Goal: Task Accomplishment & Management: Manage account settings

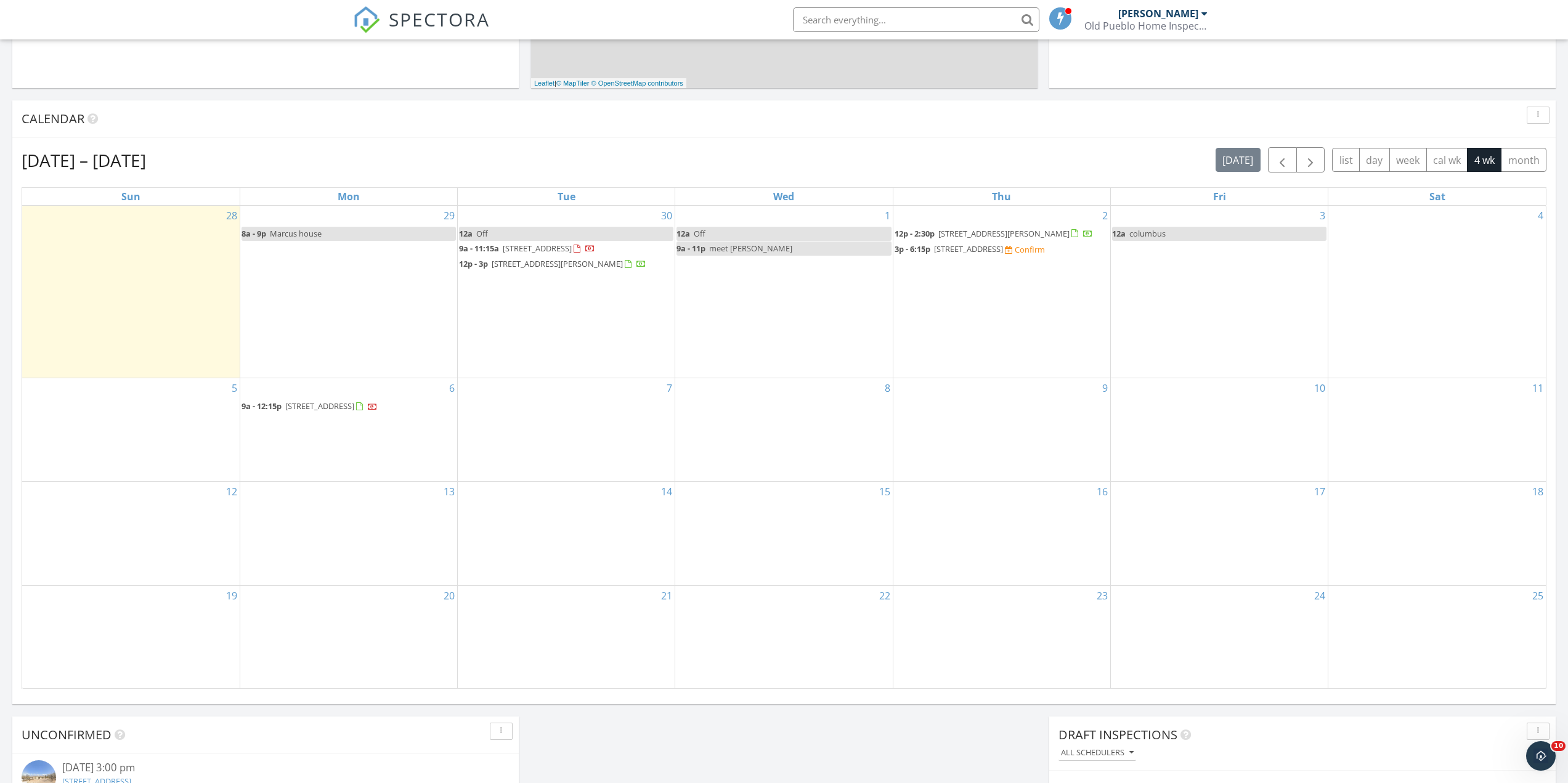
scroll to position [461, 0]
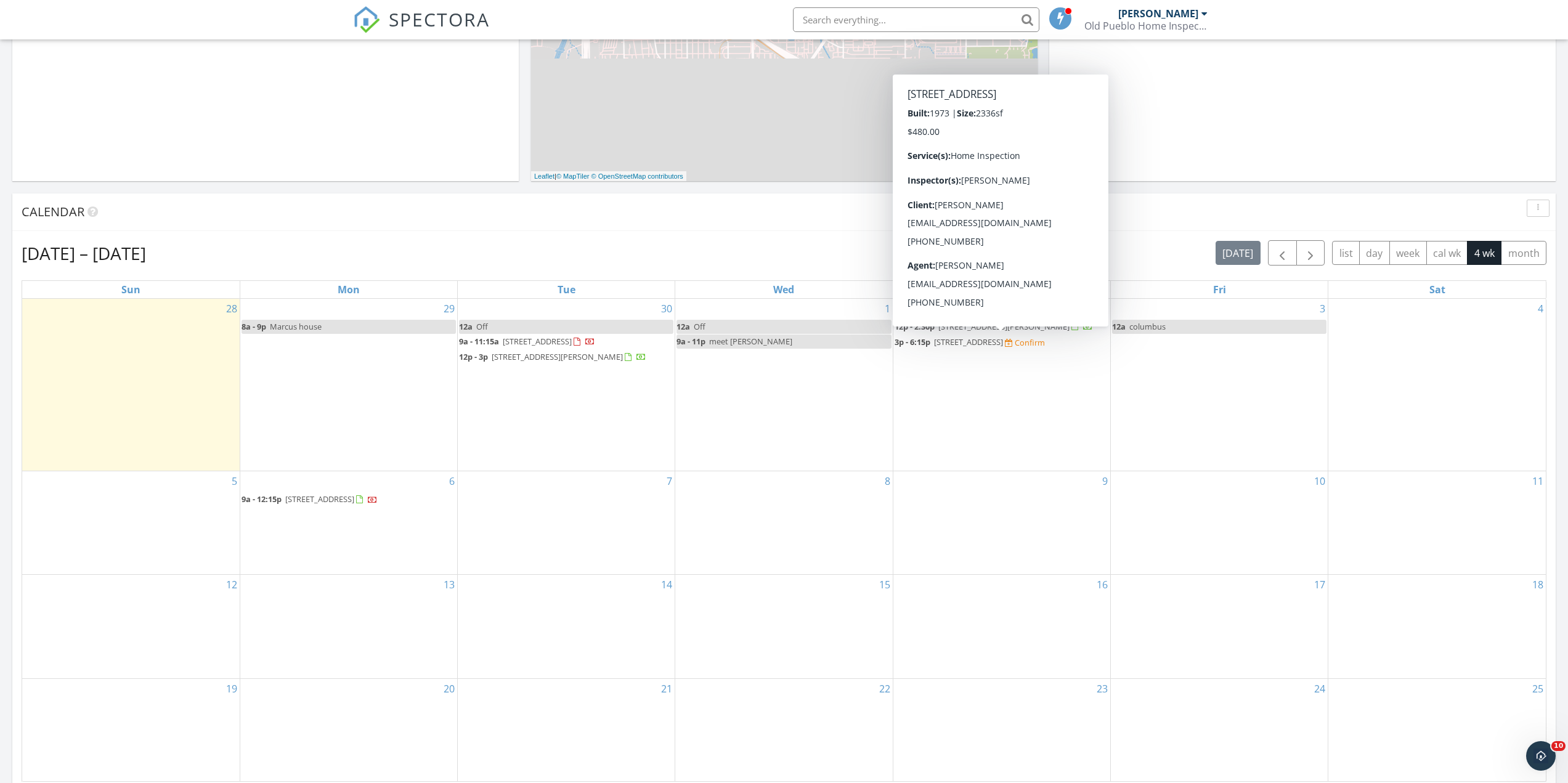
click at [990, 340] on span "[STREET_ADDRESS]" at bounding box center [969, 342] width 69 height 11
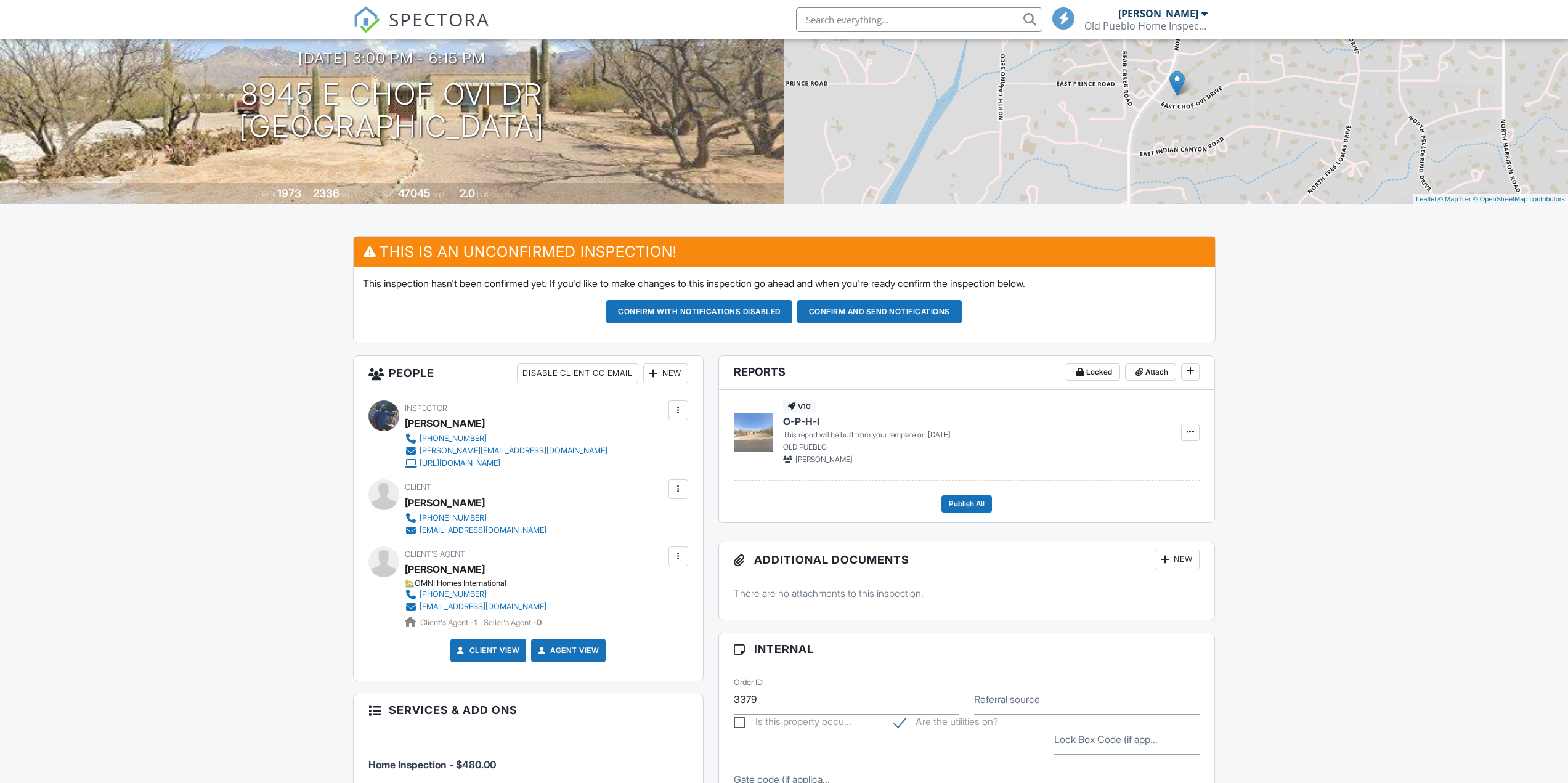
click at [850, 323] on button "Confirm and send notifications" at bounding box center [879, 312] width 165 height 23
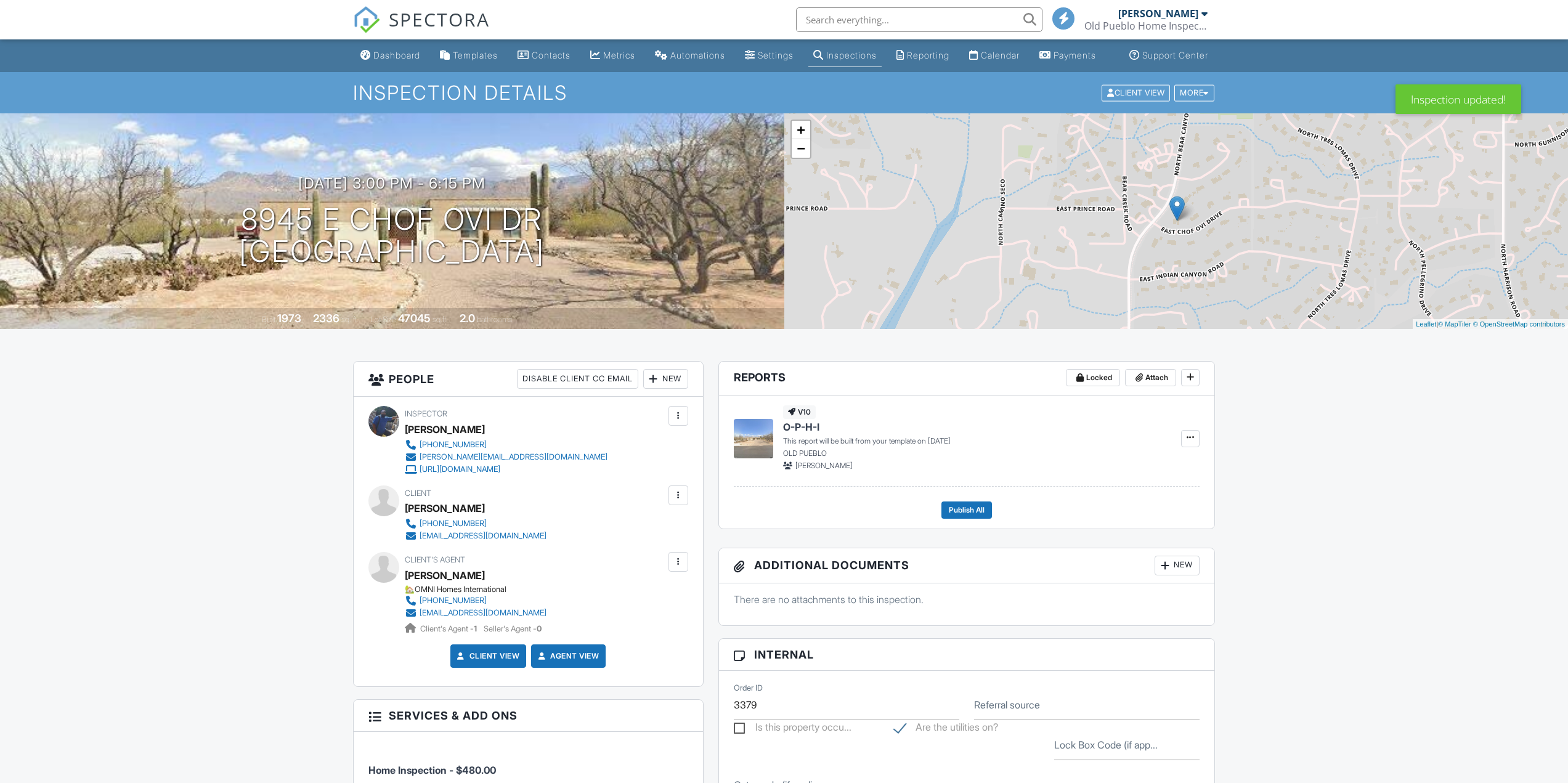
click at [391, 60] on div "Dashboard" at bounding box center [397, 55] width 47 height 10
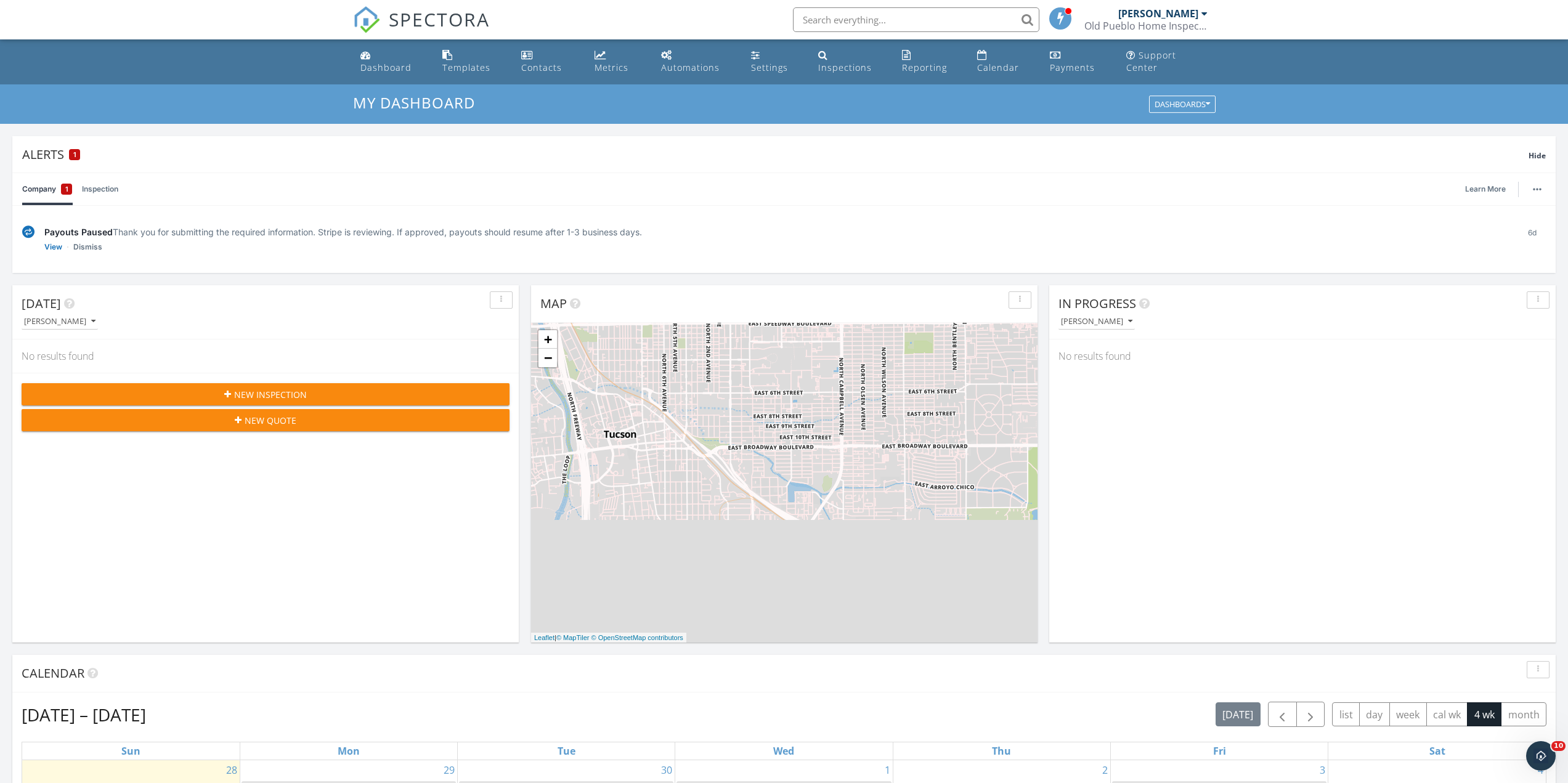
paste input "Veronica Shipley"
click at [1027, 21] on input "Veronica Shipley" at bounding box center [916, 20] width 246 height 25
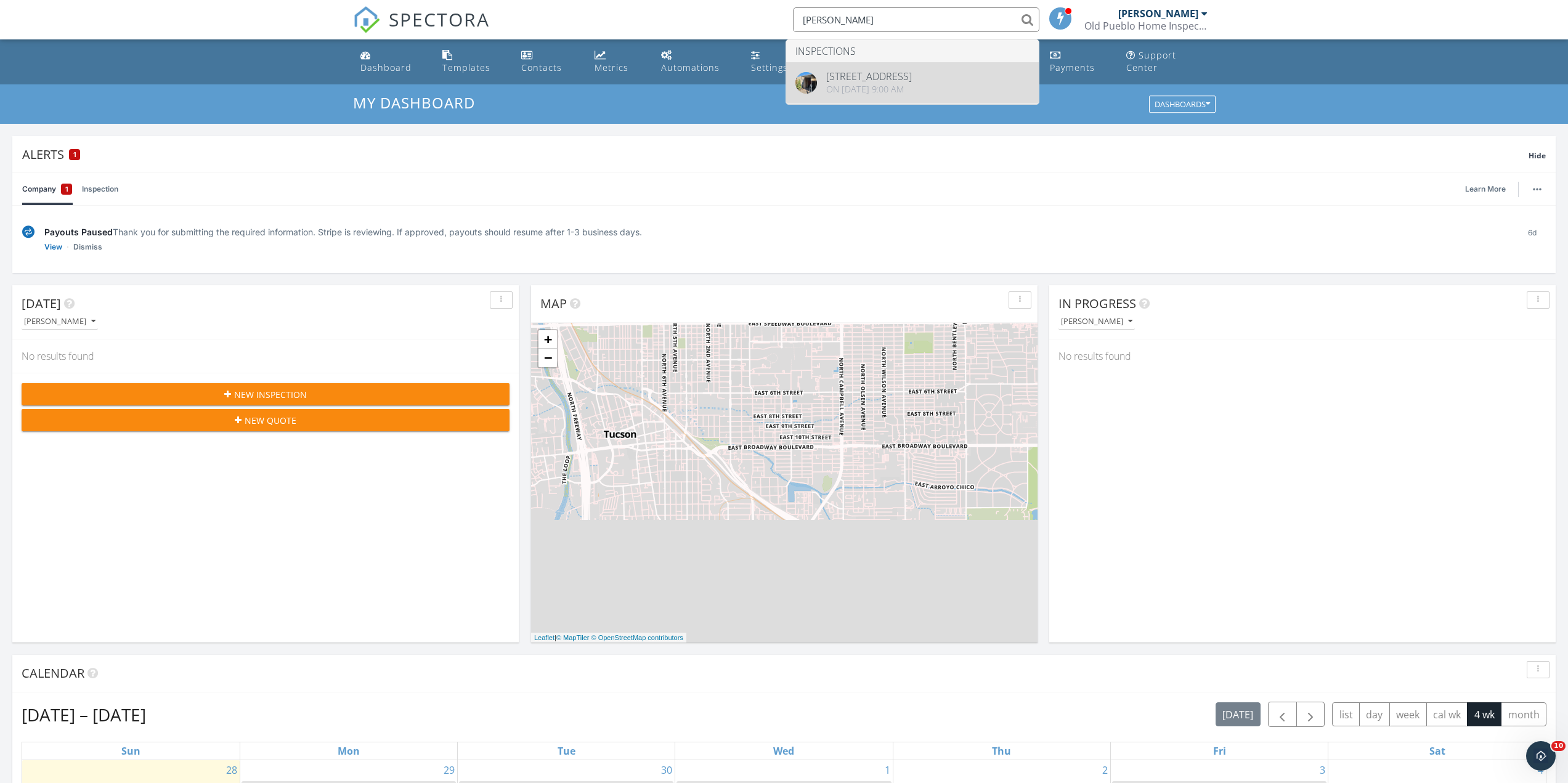
type input "Veronica Shipley"
